Goal: Task Accomplishment & Management: Manage account settings

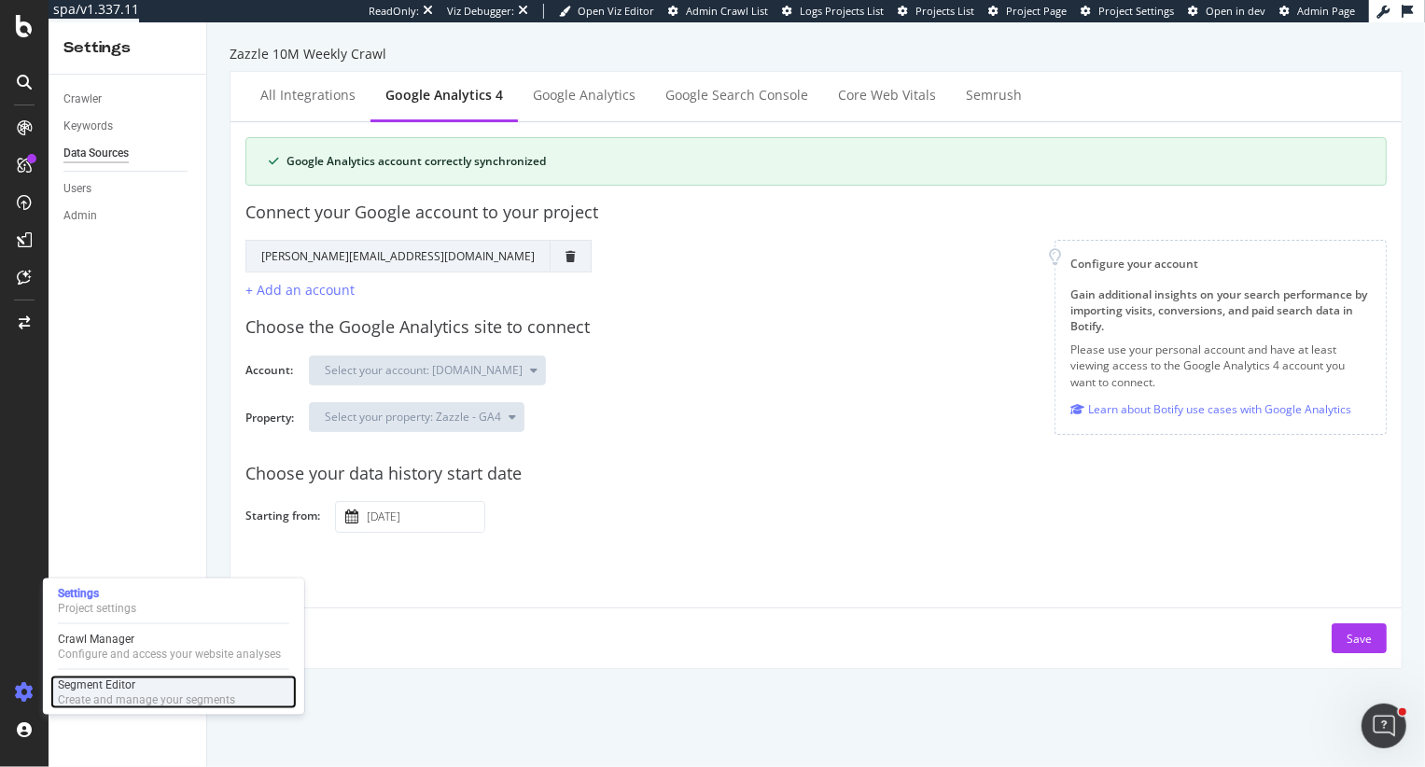
click at [77, 690] on div "Segment Editor" at bounding box center [146, 684] width 177 height 15
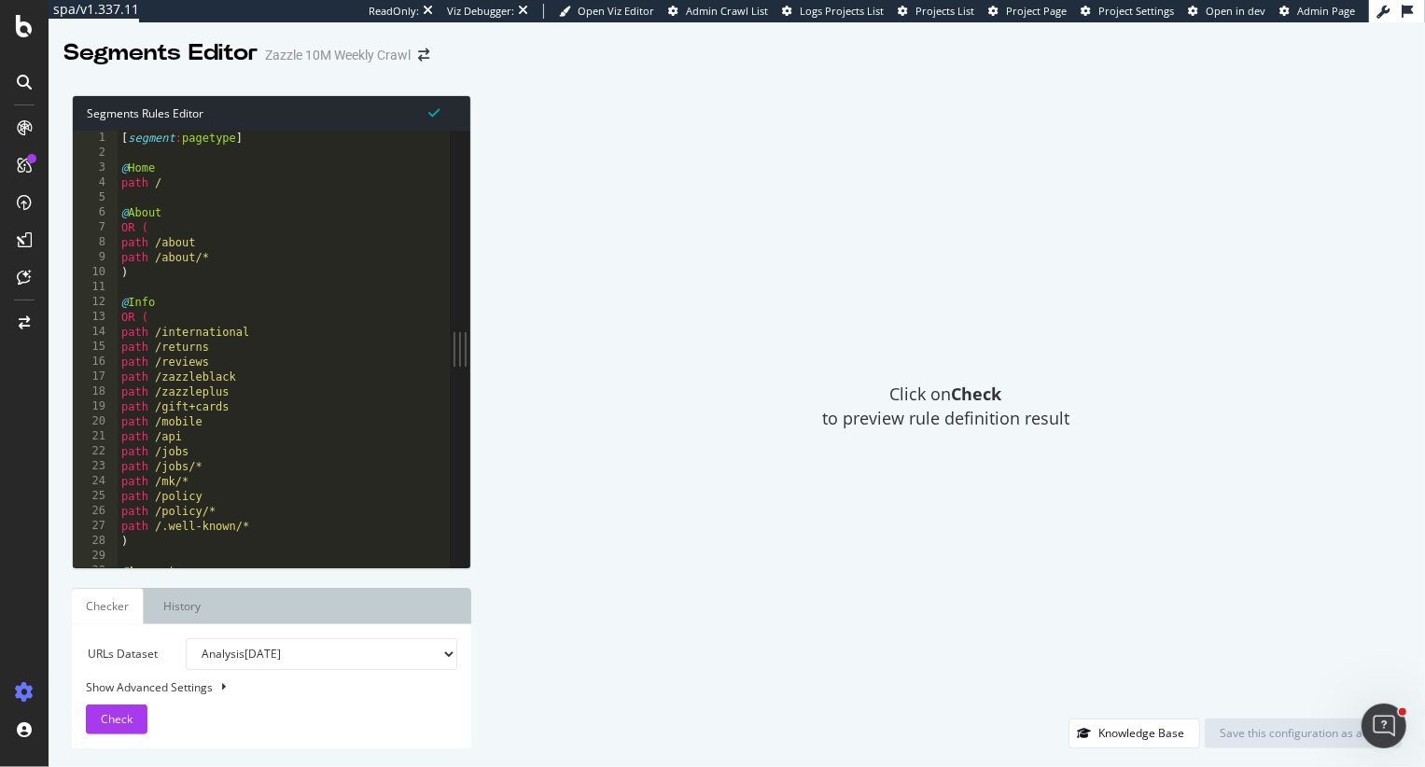
type textarea ")"
click at [307, 266] on div "[ segment : pagetype ] @ Home path / @ About OR ( path /about path /about/* ) @…" at bounding box center [716, 364] width 1197 height 467
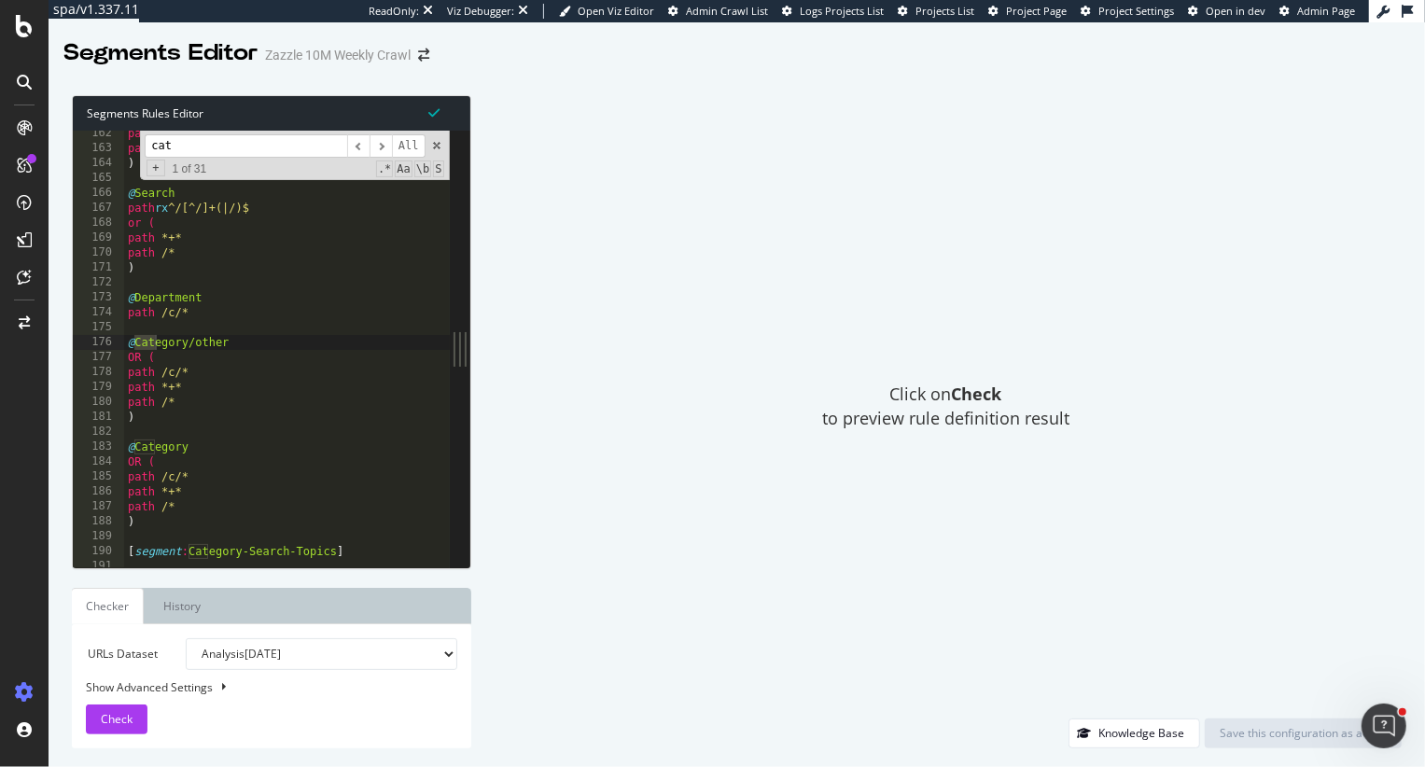
scroll to position [2408, 0]
type input "cate"
click at [322, 531] on div "path /hc/* path */articles/* ) @ Search path rx ^/[^/]+(|/)$ or ( path *+* path…" at bounding box center [722, 359] width 1197 height 467
type textarea "[Segment:Occasions]"
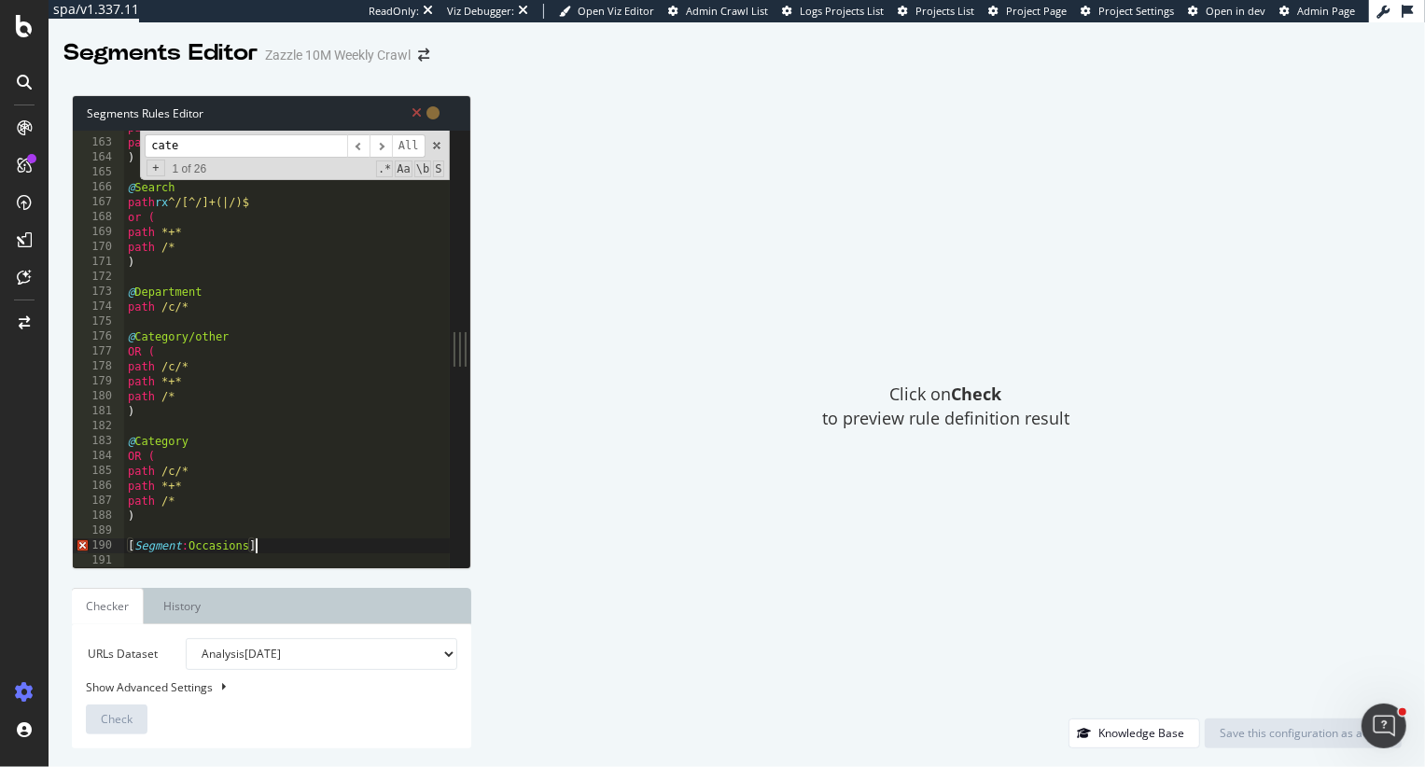
click at [292, 549] on div "path /hc/* path */articles/* ) @ Search path rx ^/[^/]+(|/)$ or ( path *+* path…" at bounding box center [722, 353] width 1197 height 467
click at [279, 546] on div "path /hc/* path */articles/* ) @ Search path rx ^/[^/]+(|/)$ or ( path *+* path…" at bounding box center [722, 353] width 1197 height 467
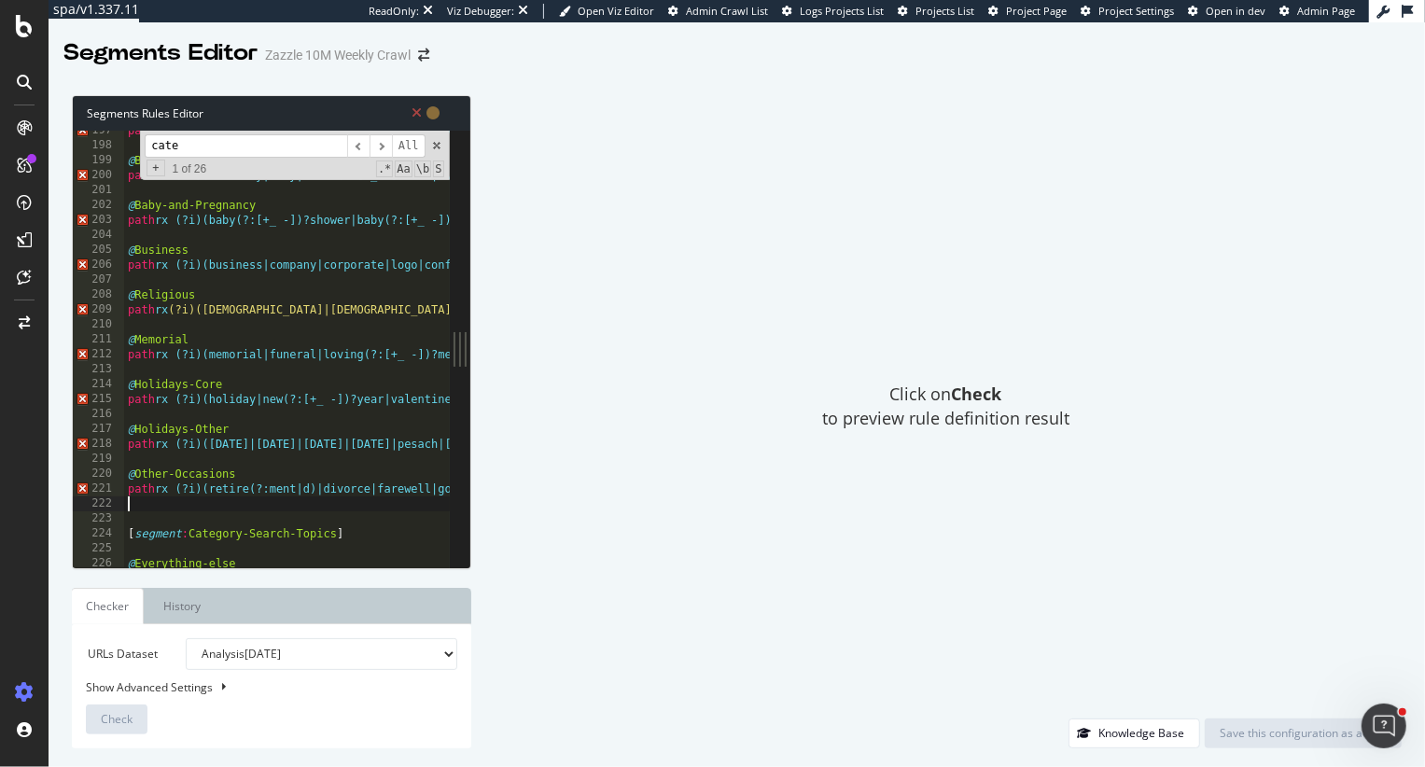
scroll to position [2939, 0]
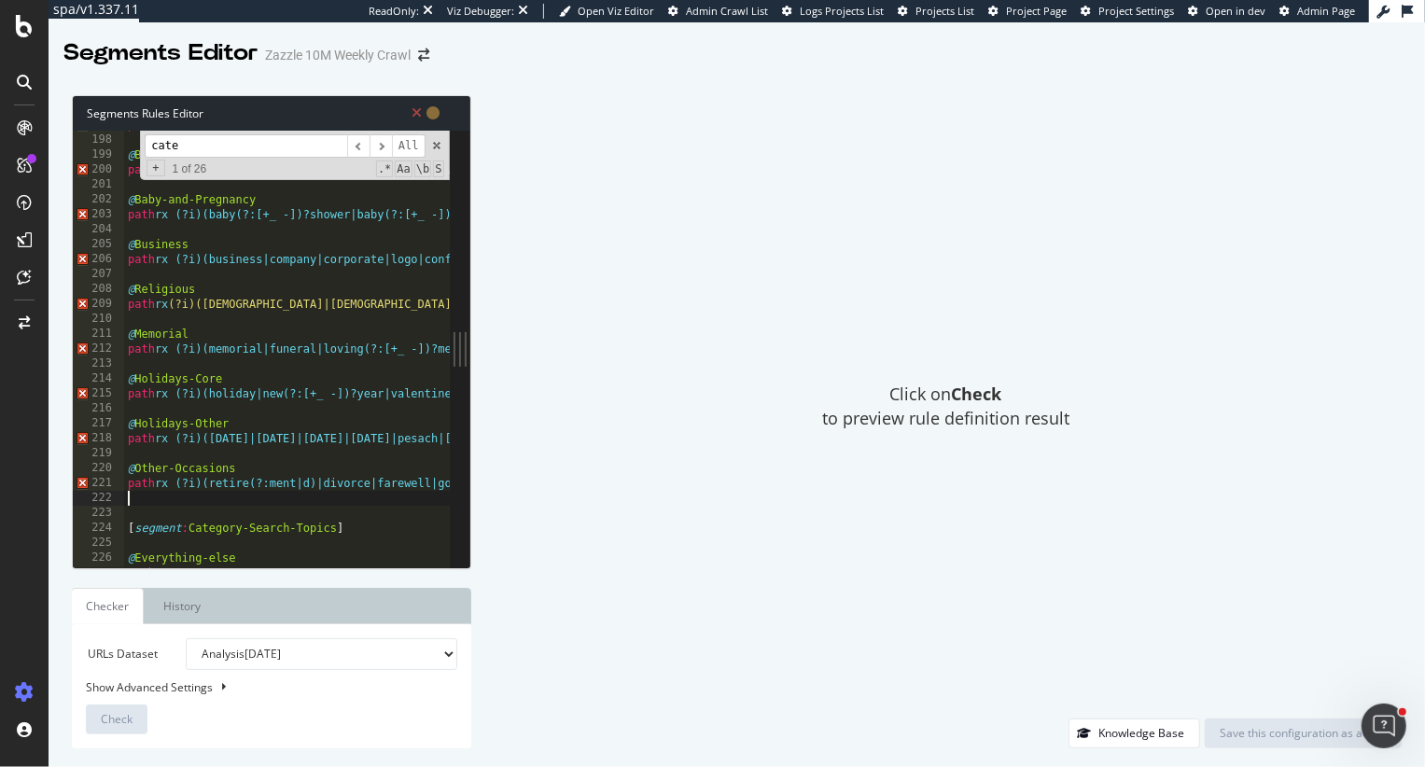
type textarea "]"
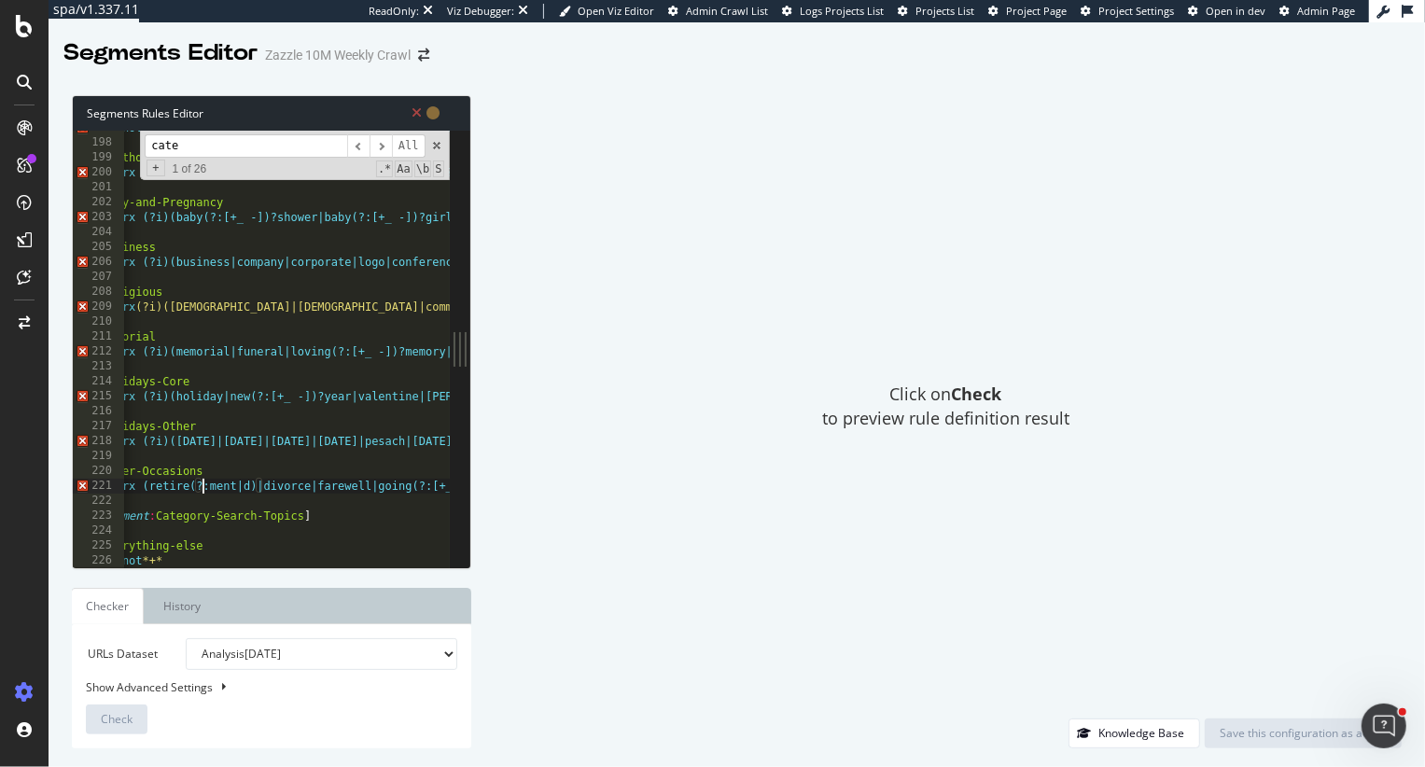
scroll to position [0, 0]
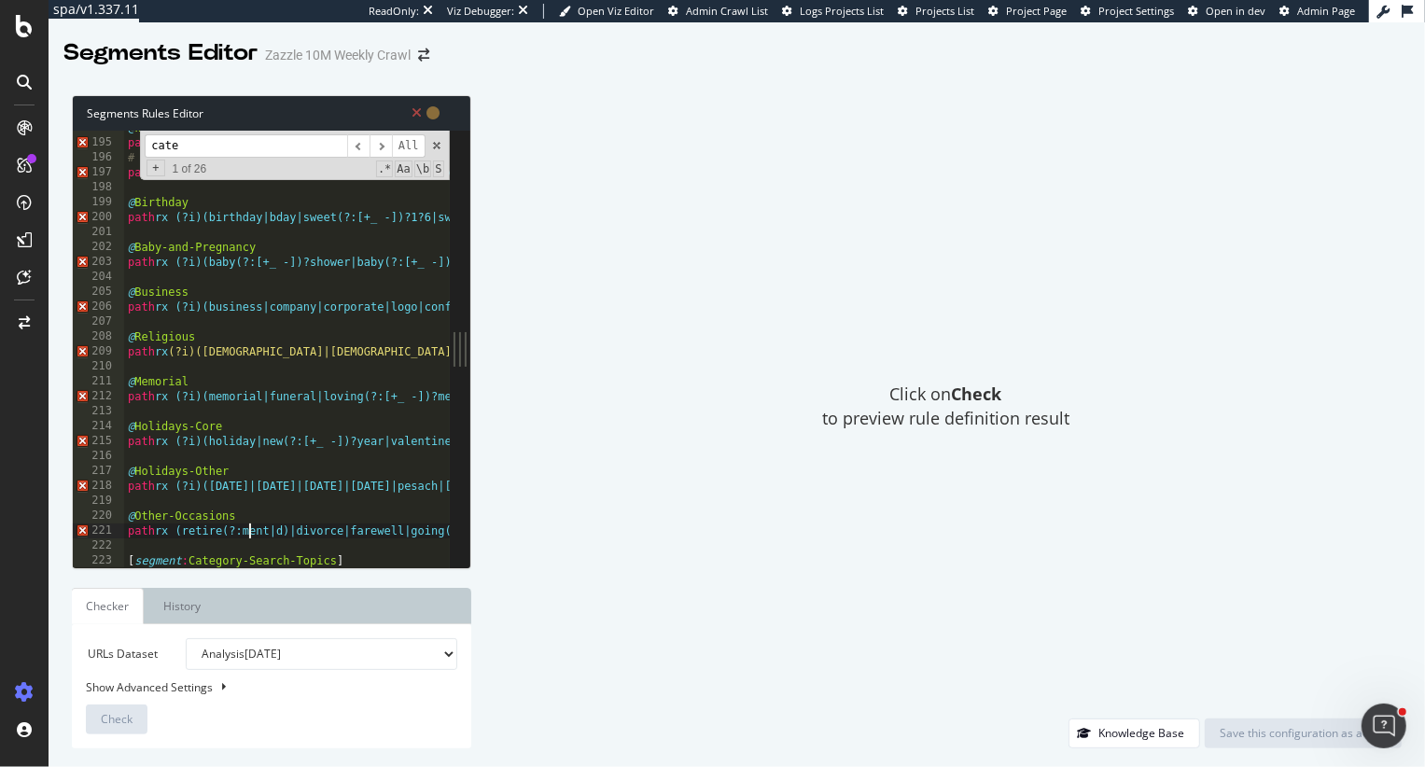
scroll to position [2893, 0]
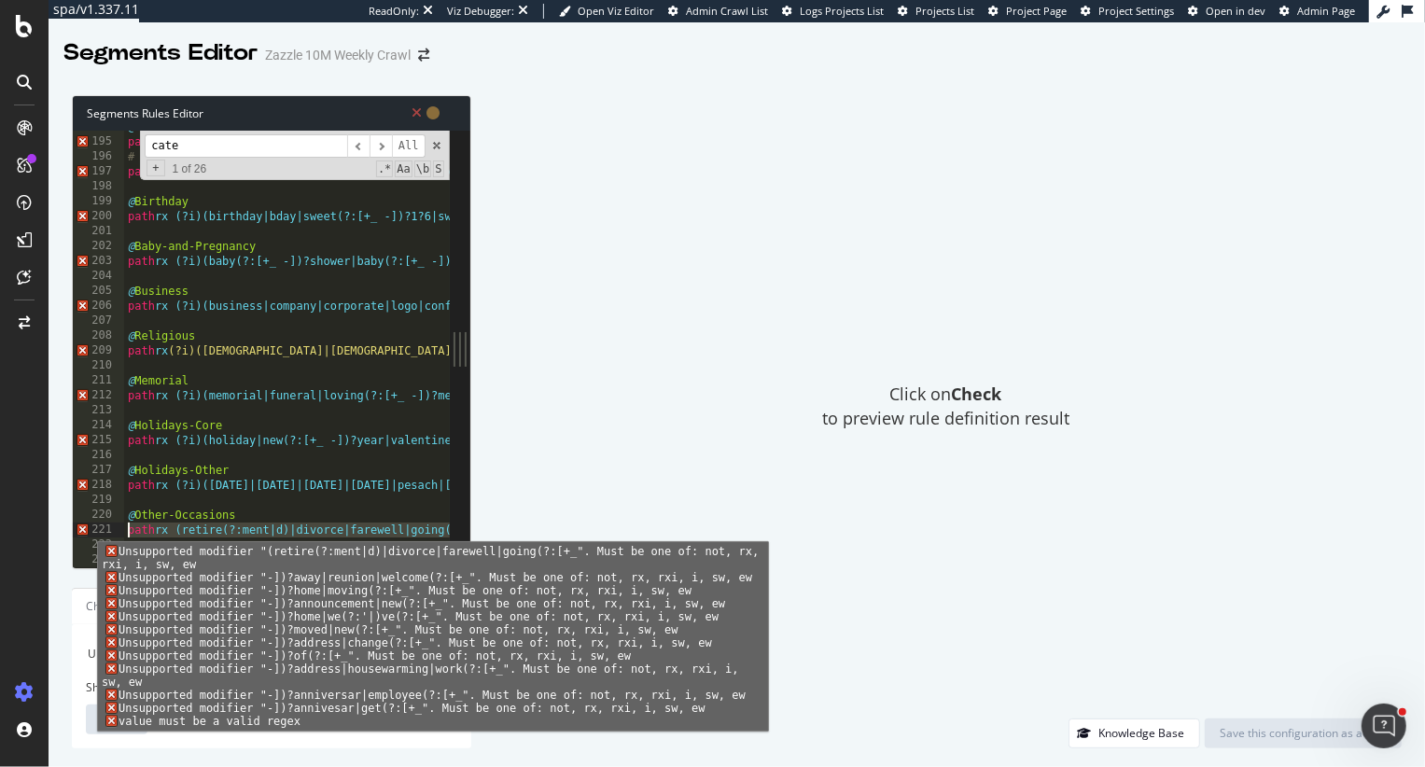
click at [83, 527] on span "Error, read annotations row 221" at bounding box center [81, 530] width 17 height 15
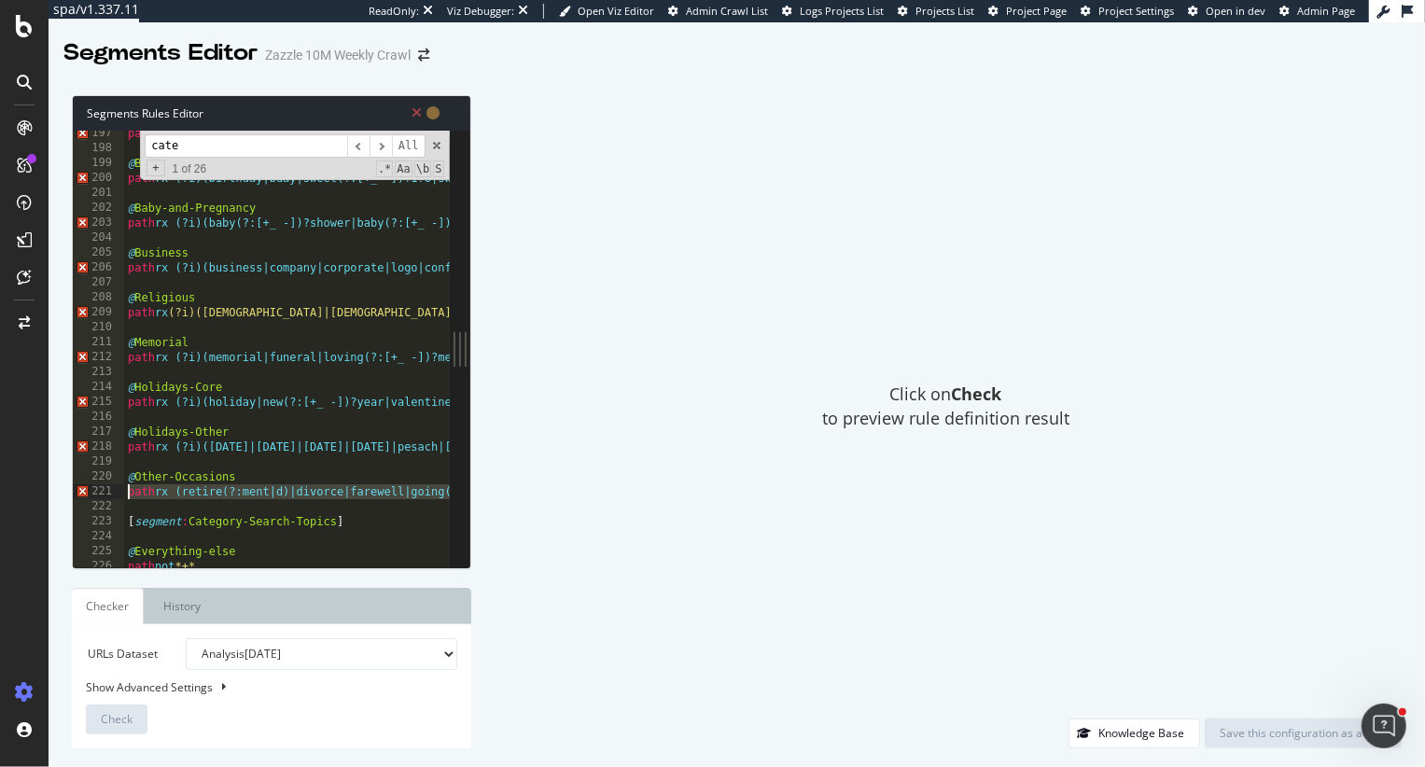
scroll to position [2935, 0]
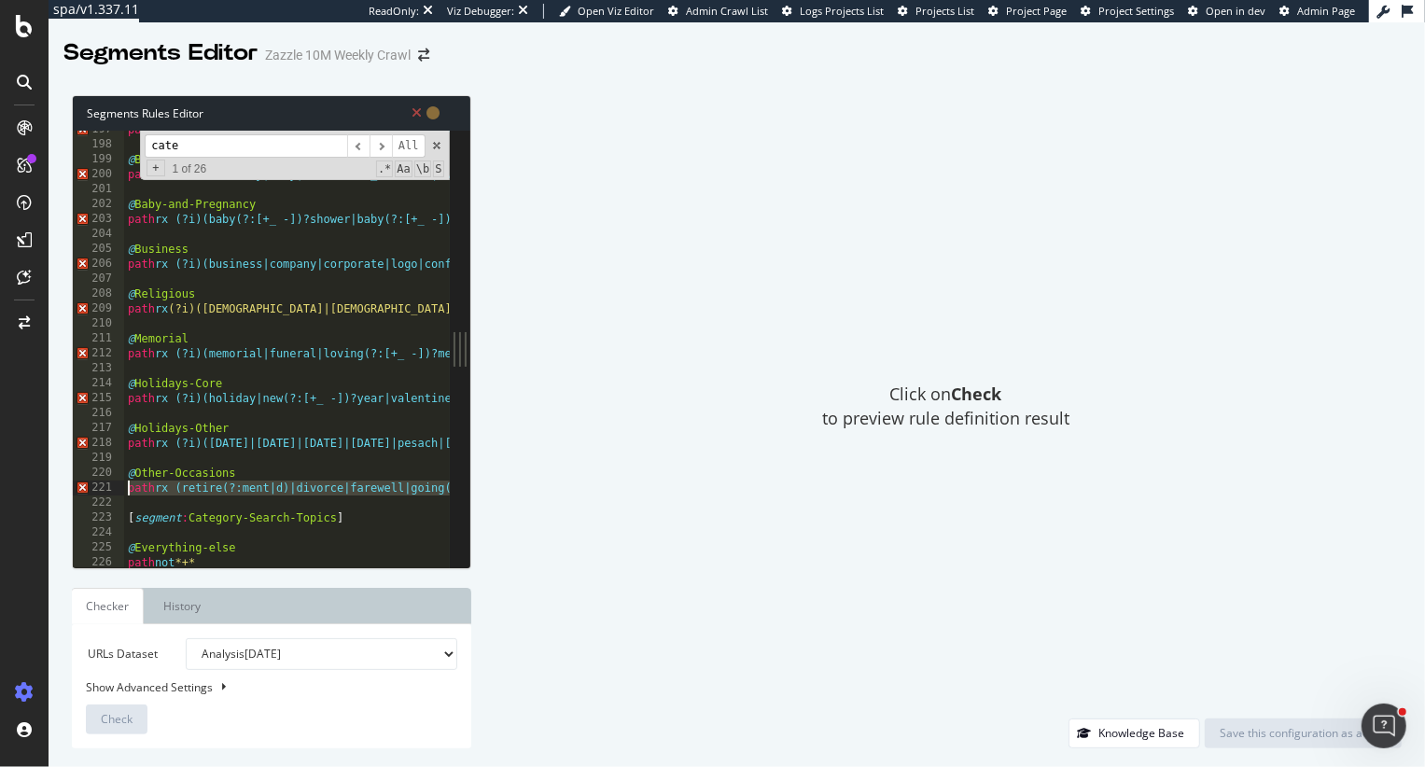
type textarea "path rx (retire(?:ment|d)|divorce|farewell|going(?:[+_ -])?away|reunion|welcome…"
